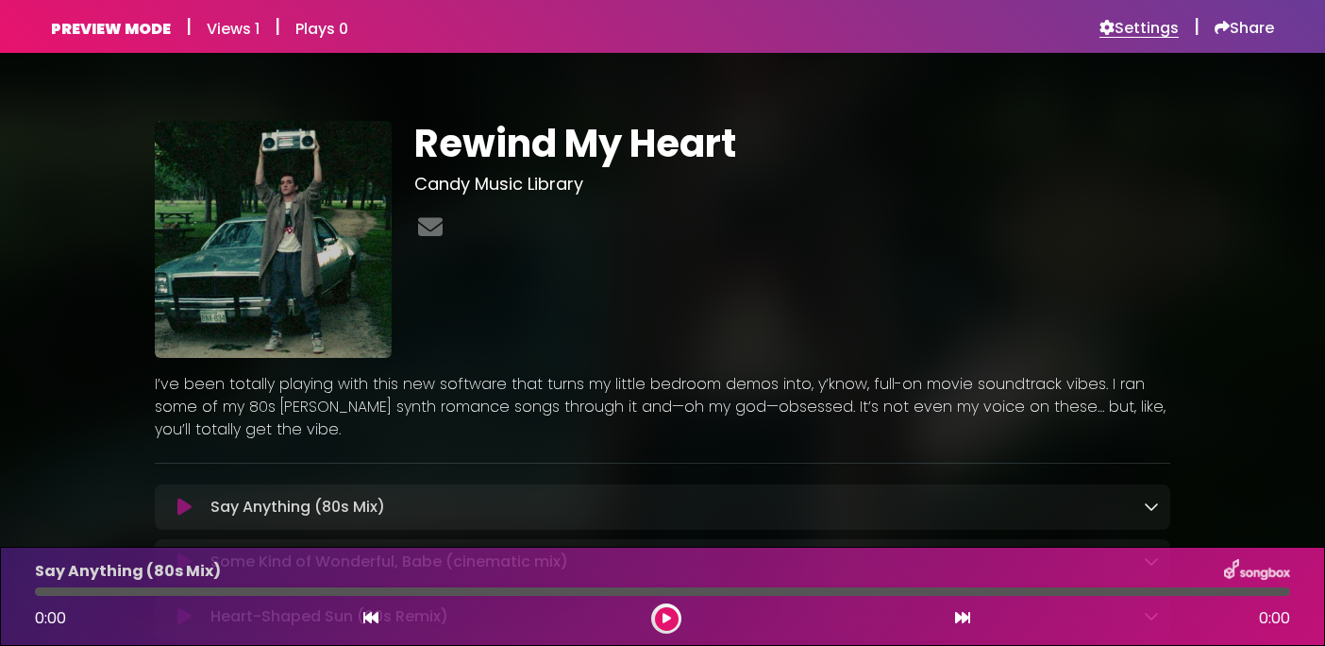
click at [1139, 25] on h6 "Settings" at bounding box center [1139, 28] width 79 height 19
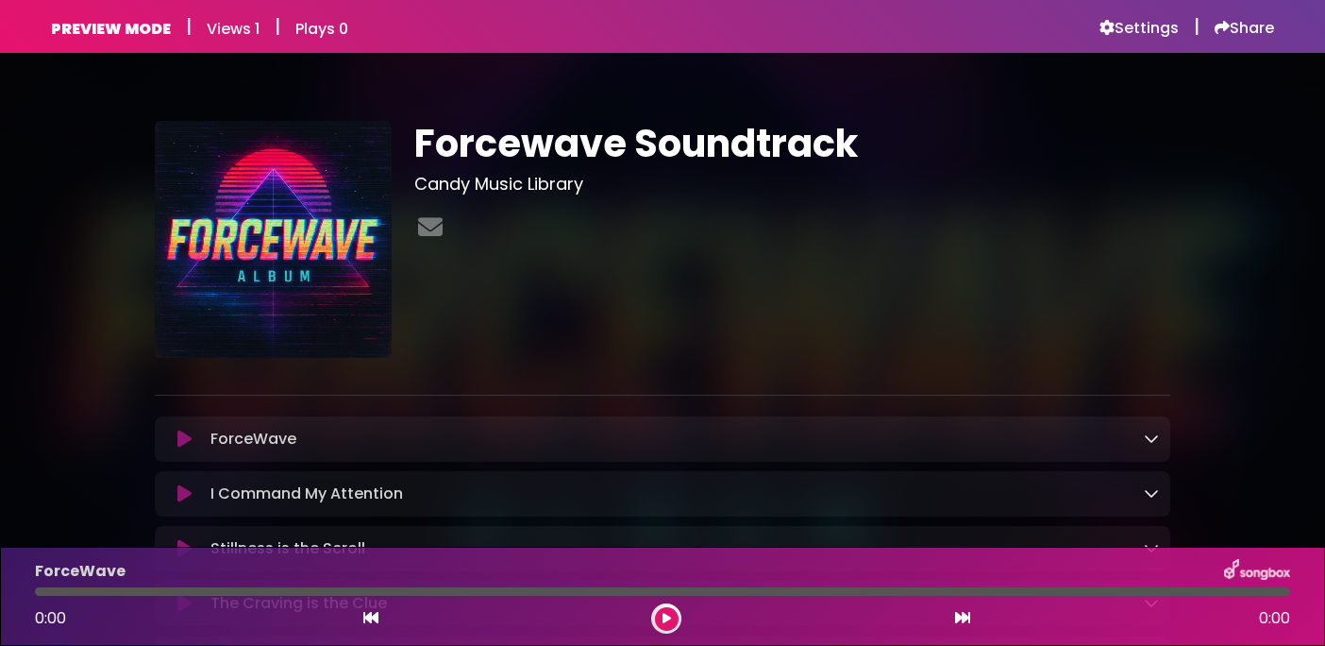
click at [179, 430] on icon at bounding box center [184, 439] width 14 height 19
click at [184, 434] on icon at bounding box center [184, 439] width 14 height 19
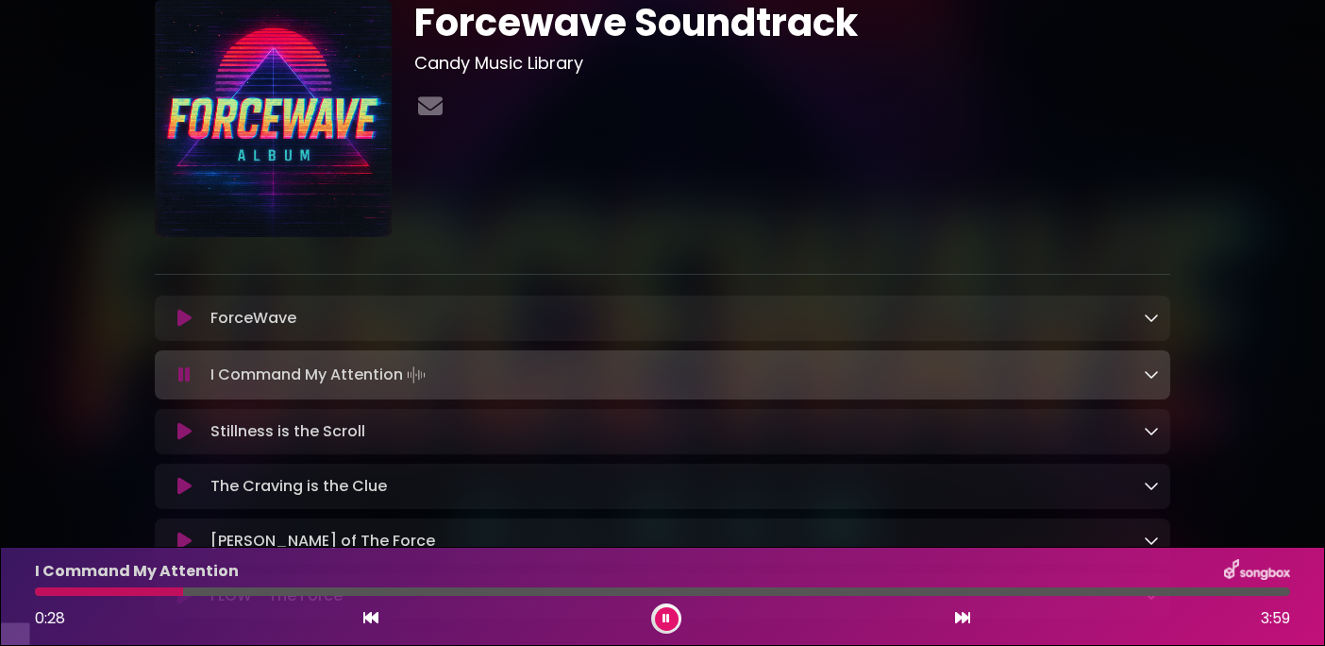
scroll to position [99, 0]
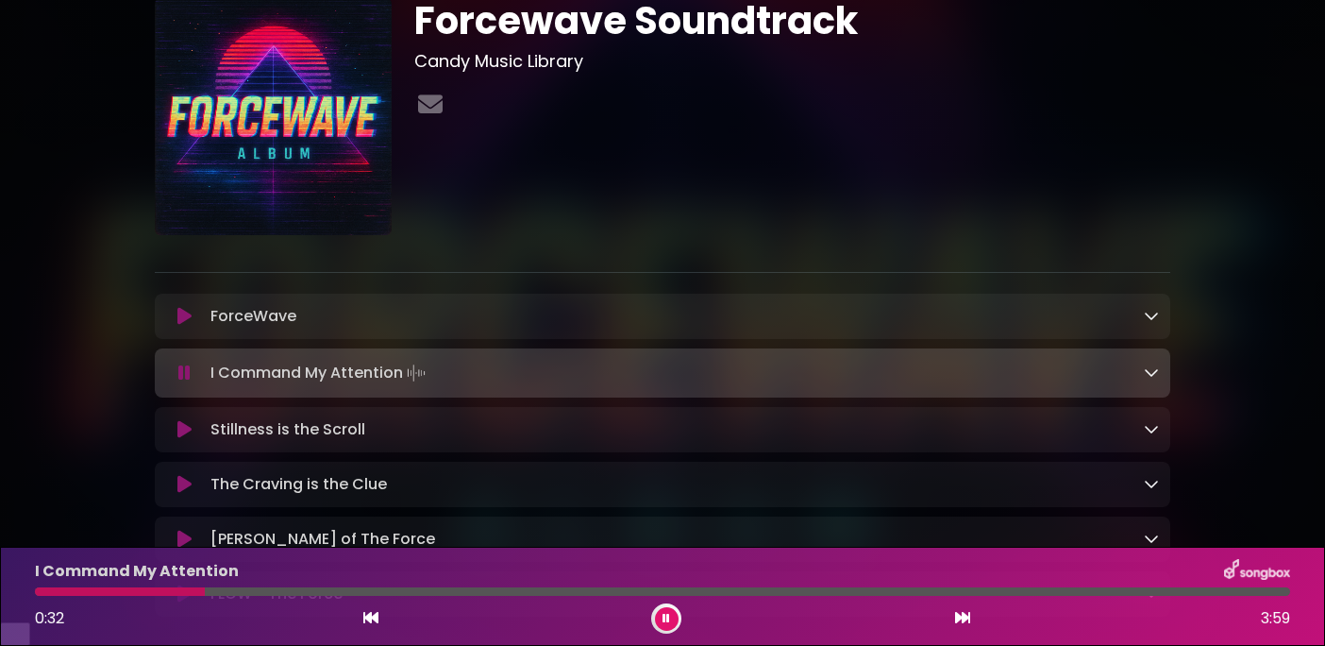
click at [186, 439] on icon at bounding box center [184, 429] width 14 height 19
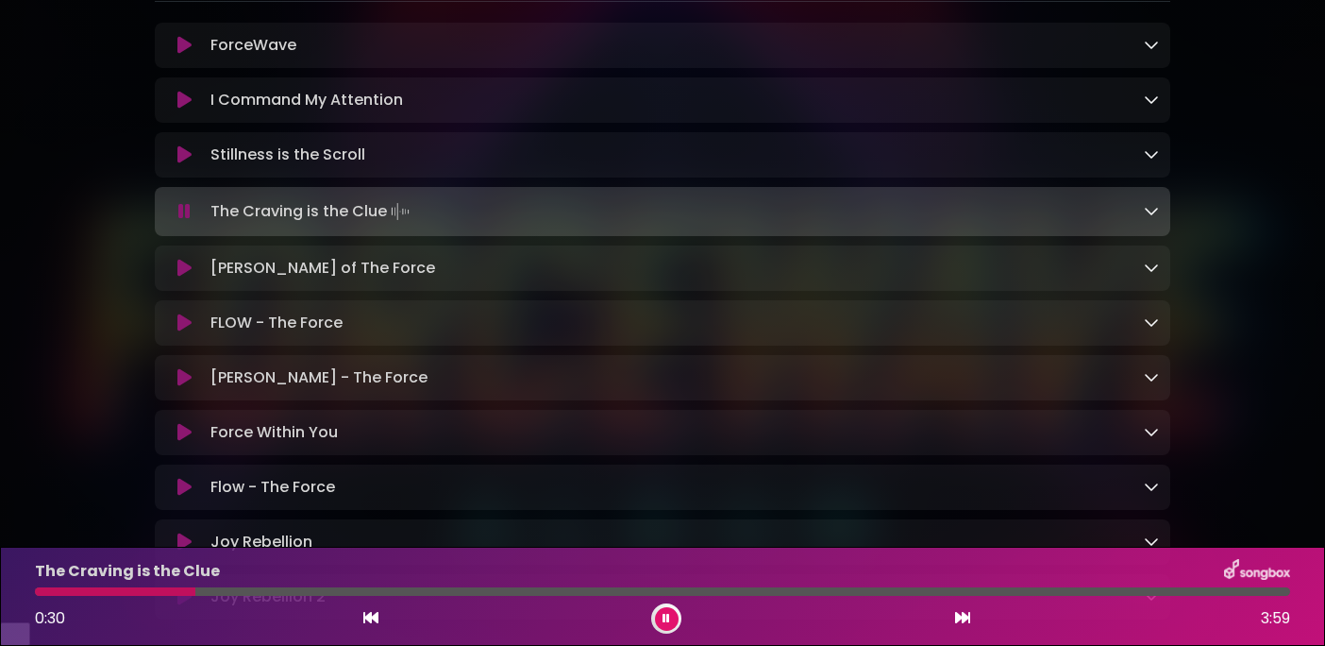
scroll to position [372, 0]
click at [177, 330] on icon at bounding box center [184, 321] width 14 height 19
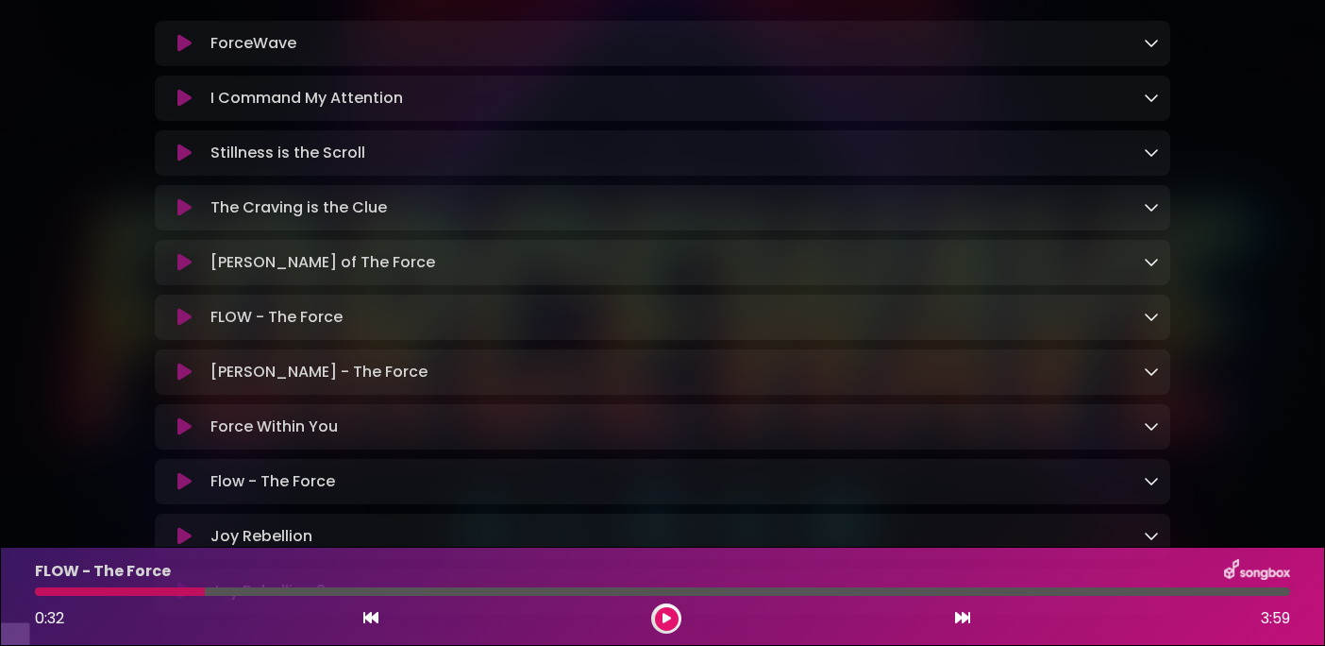
click at [187, 327] on icon at bounding box center [184, 317] width 14 height 19
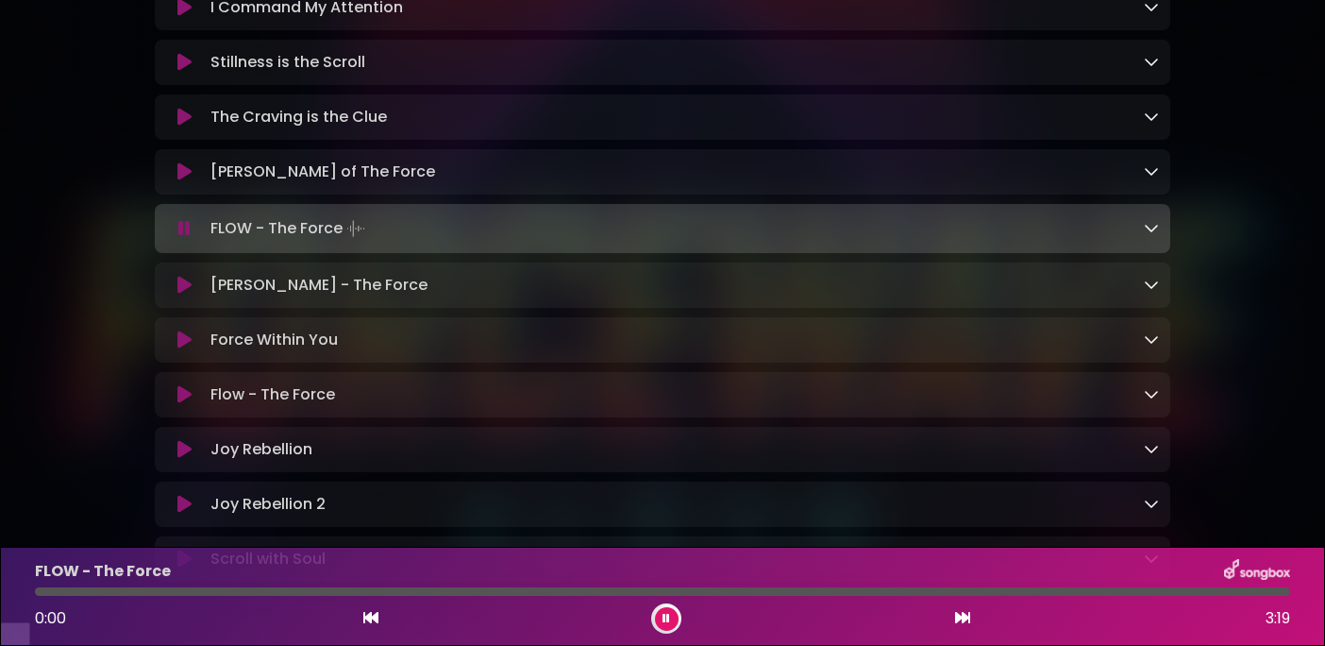
scroll to position [464, 0]
